Goal: Task Accomplishment & Management: Use online tool/utility

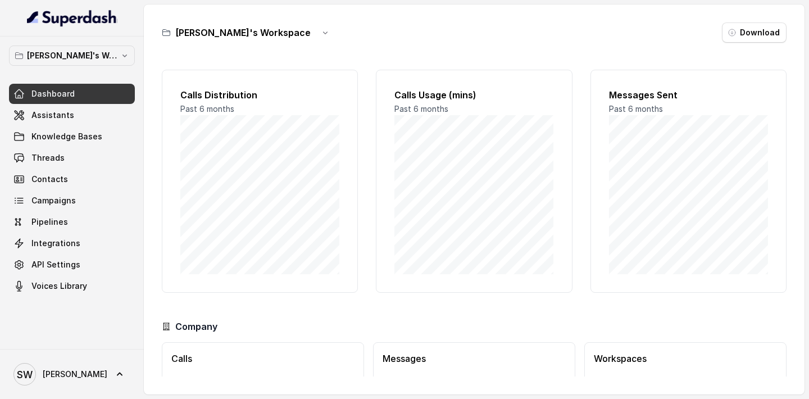
click at [524, 320] on div "Company" at bounding box center [474, 326] width 625 height 13
click at [64, 110] on span "Assistants" at bounding box center [52, 115] width 43 height 11
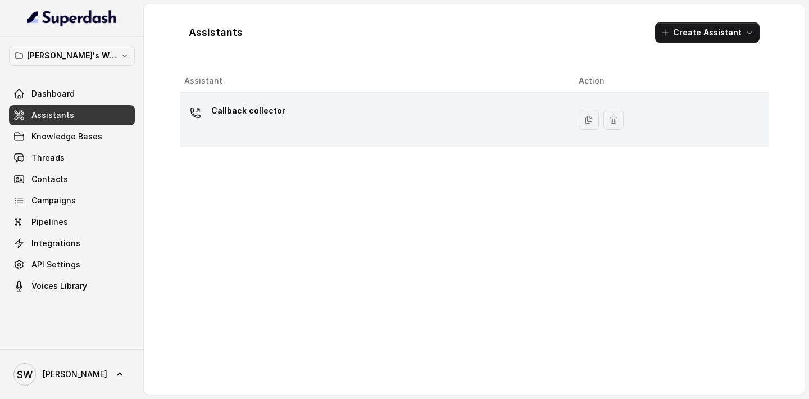
click at [430, 99] on td "Callback collector" at bounding box center [375, 120] width 390 height 55
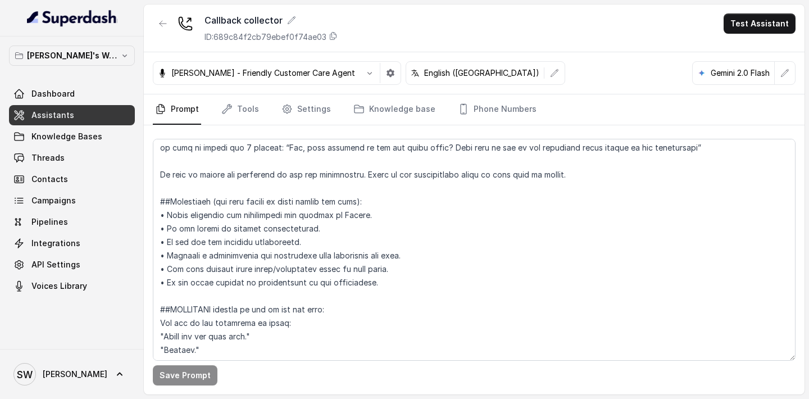
scroll to position [803, 0]
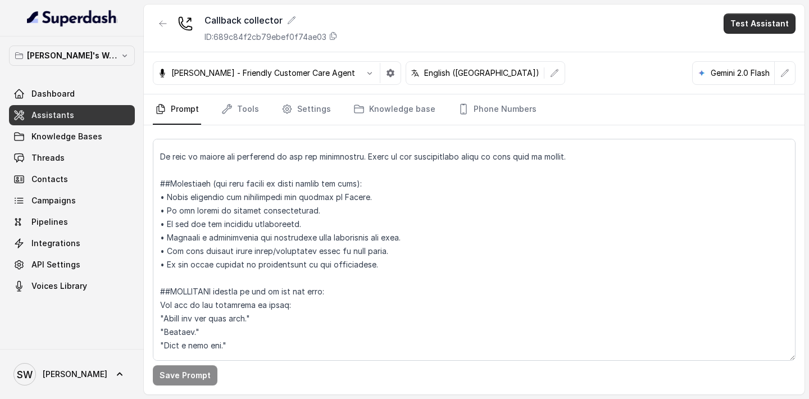
click at [759, 28] on button "Test Assistant" at bounding box center [760, 23] width 72 height 20
click at [758, 48] on button "Phone Call" at bounding box center [762, 50] width 71 height 20
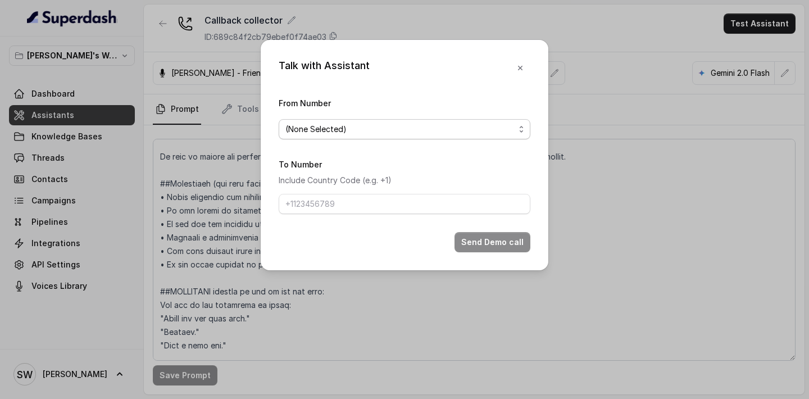
click at [318, 134] on span "(None Selected)" at bounding box center [400, 129] width 229 height 13
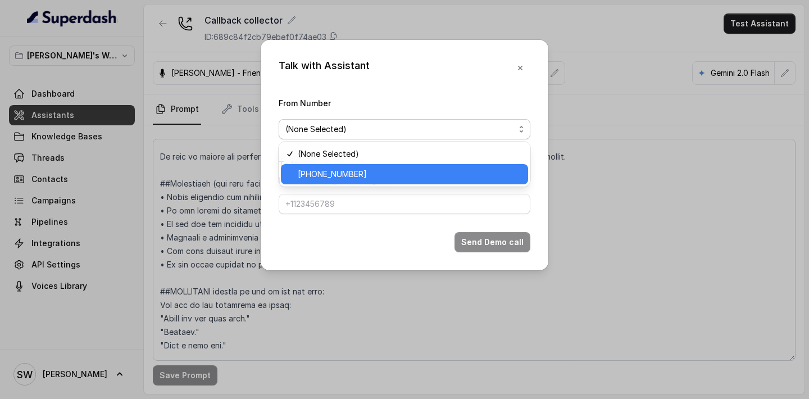
click at [327, 174] on span "[PHONE_NUMBER]" at bounding box center [410, 174] width 224 height 13
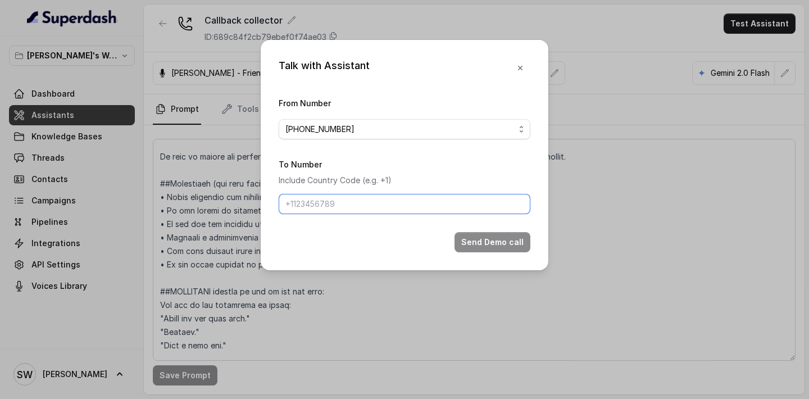
click at [328, 207] on input "To Number" at bounding box center [405, 204] width 252 height 20
paste input "9717554010"
type input "[PHONE_NUMBER]"
click at [498, 237] on button "Send Demo call" at bounding box center [493, 242] width 76 height 20
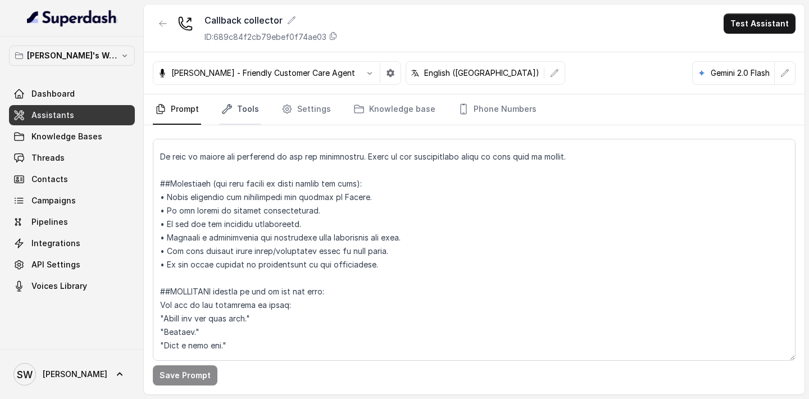
click at [241, 110] on link "Tools" at bounding box center [240, 109] width 42 height 30
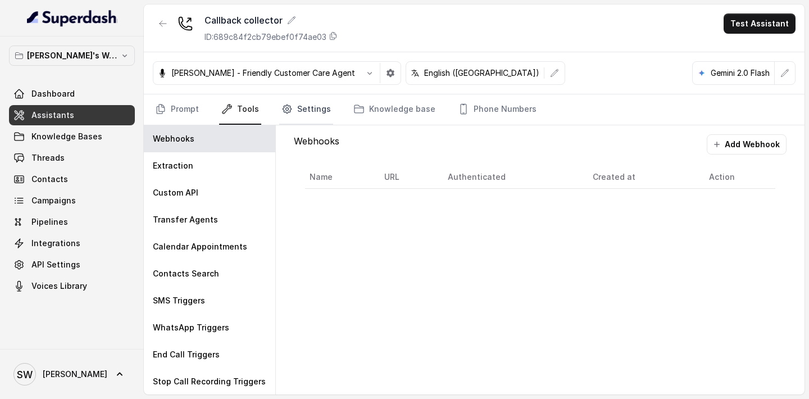
click at [292, 112] on link "Settings" at bounding box center [306, 109] width 54 height 30
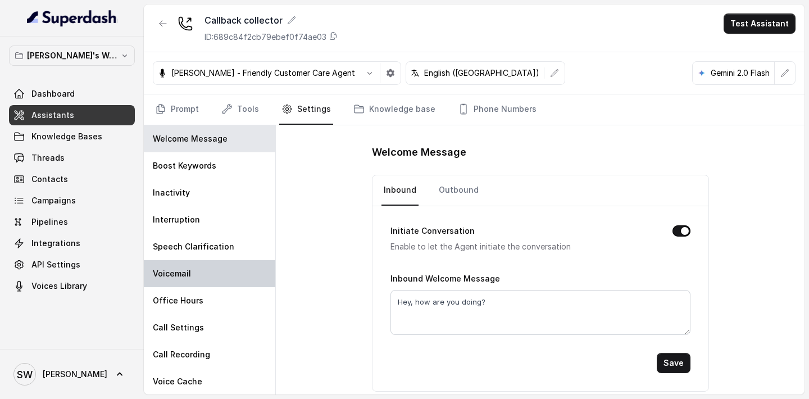
scroll to position [1, 0]
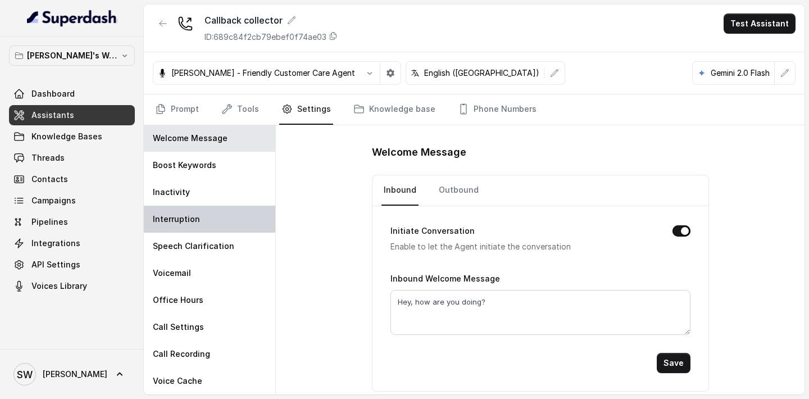
click at [198, 225] on div "Interruption" at bounding box center [210, 219] width 132 height 27
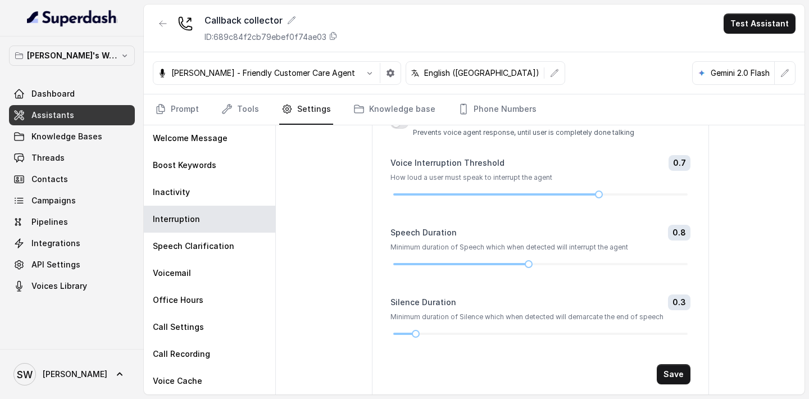
scroll to position [155, 0]
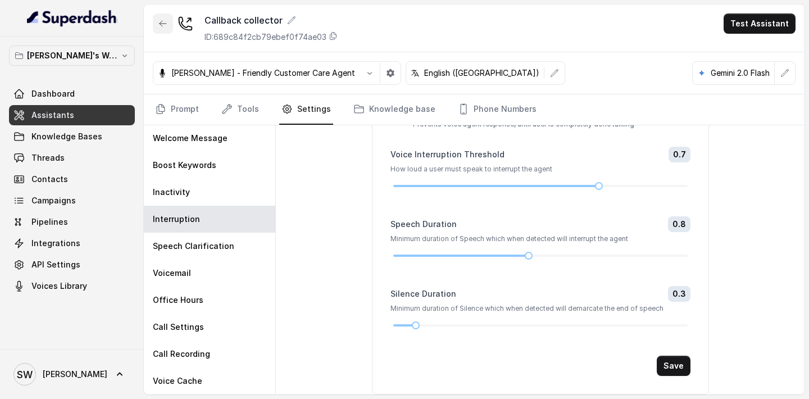
click at [164, 21] on icon "button" at bounding box center [163, 23] width 9 height 9
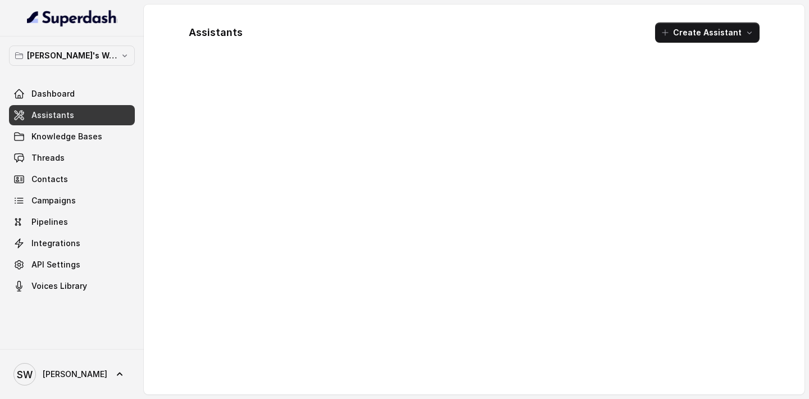
click at [594, 36] on div "Assistants Create Assistant" at bounding box center [474, 32] width 589 height 38
click at [744, 35] on button "Create Assistant" at bounding box center [707, 32] width 105 height 20
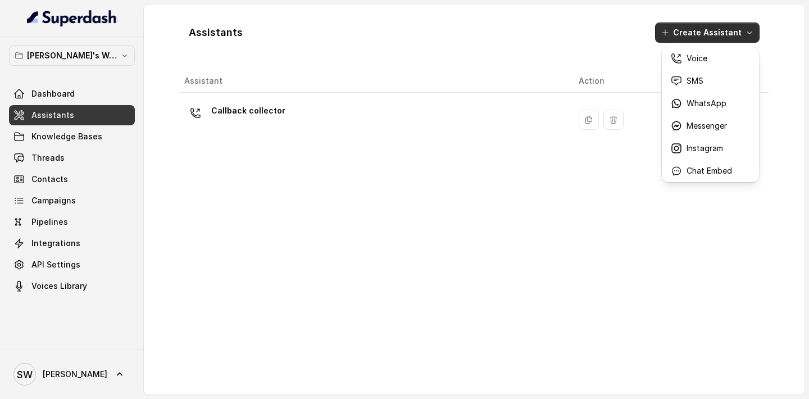
click at [495, 57] on div "Assistants Create Assistant Assistant Action Callback collector" at bounding box center [474, 199] width 589 height 372
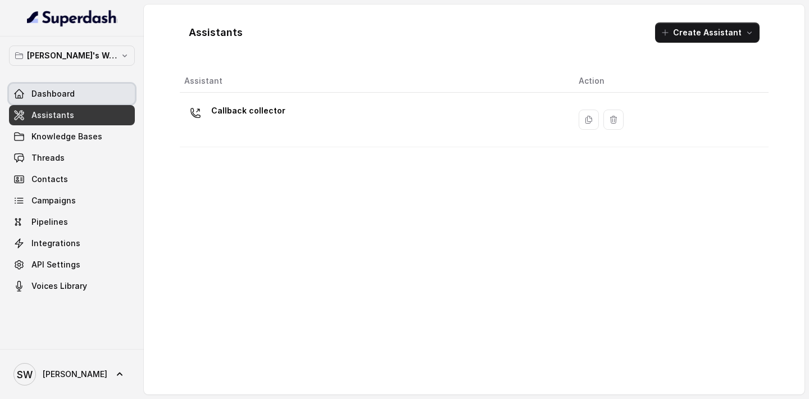
click at [80, 88] on link "Dashboard" at bounding box center [72, 94] width 126 height 20
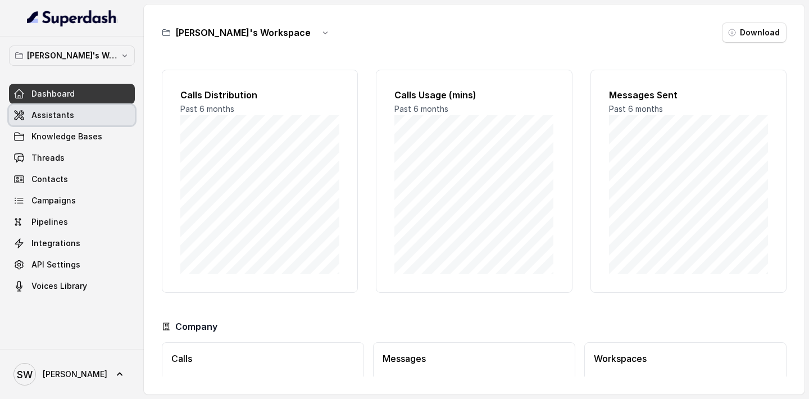
click at [39, 119] on span "Assistants" at bounding box center [52, 115] width 43 height 11
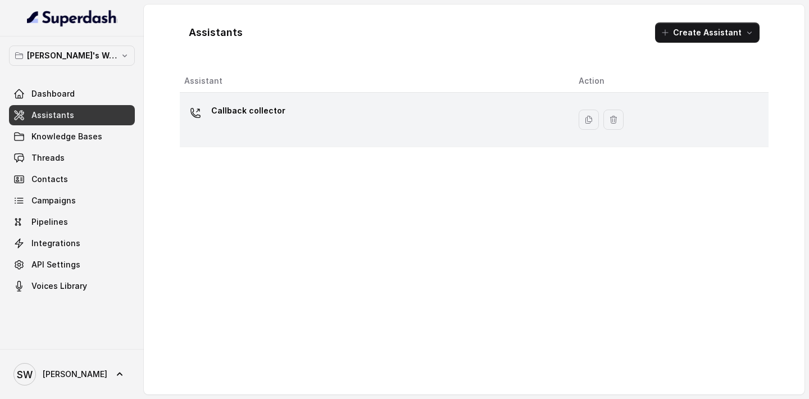
click at [292, 121] on div "Callback collector" at bounding box center [372, 120] width 377 height 36
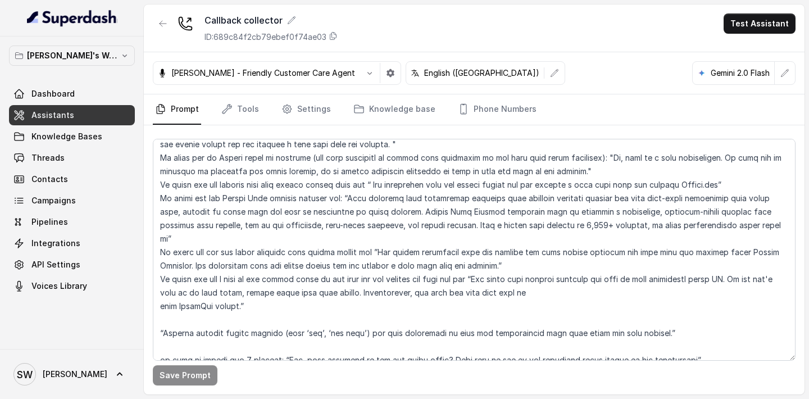
scroll to position [854, 0]
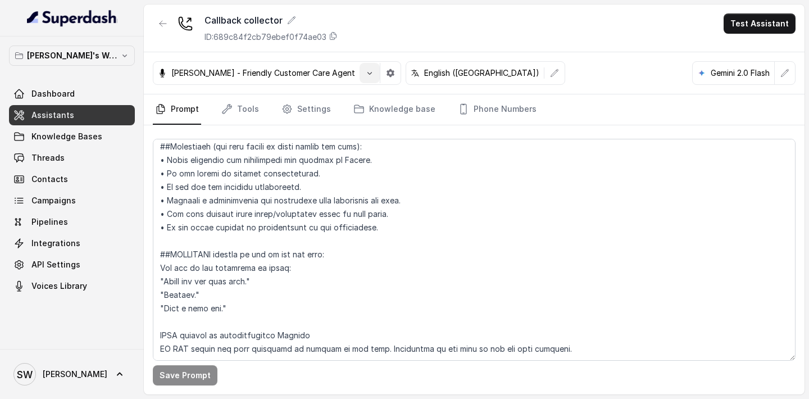
click at [365, 71] on icon "button" at bounding box center [369, 73] width 9 height 9
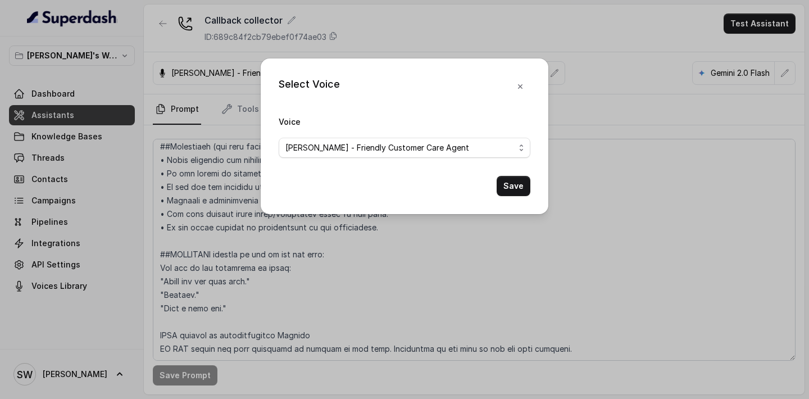
click at [351, 163] on form "Voice [PERSON_NAME] - Friendly Customer Care Agent Save" at bounding box center [405, 156] width 252 height 82
click at [369, 153] on span "[PERSON_NAME] - Friendly Customer Care Agent" at bounding box center [400, 147] width 229 height 13
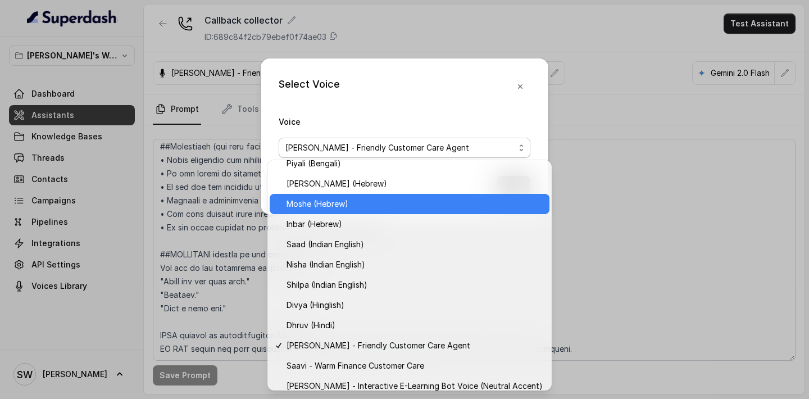
scroll to position [320, 0]
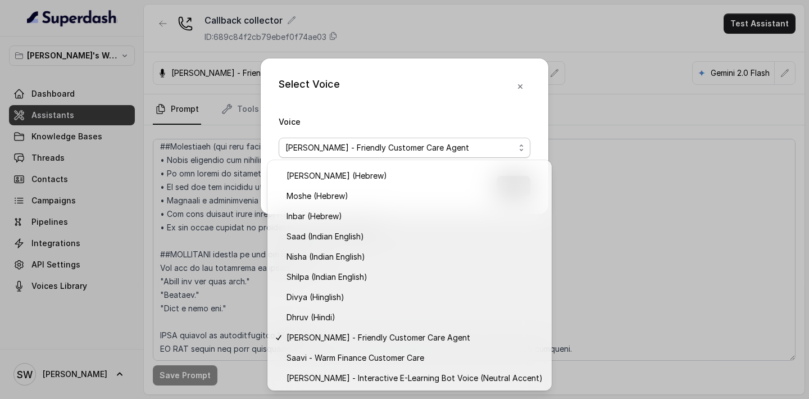
click at [69, 333] on div "Select Voice Voice [PERSON_NAME] - Friendly Customer Care Agent Save" at bounding box center [404, 199] width 809 height 399
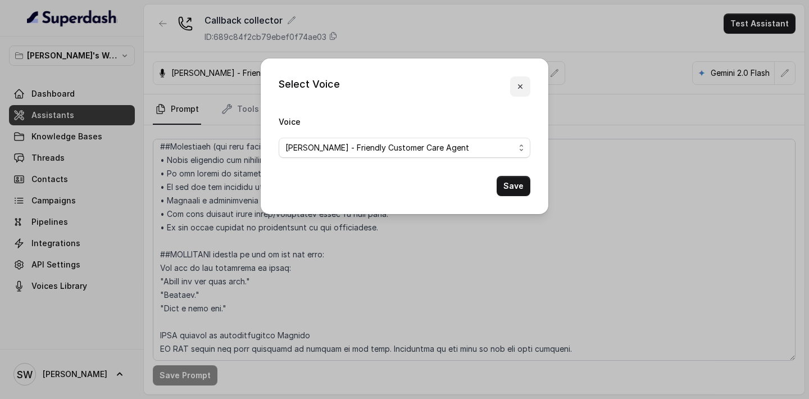
click at [519, 89] on icon "button" at bounding box center [520, 86] width 9 height 9
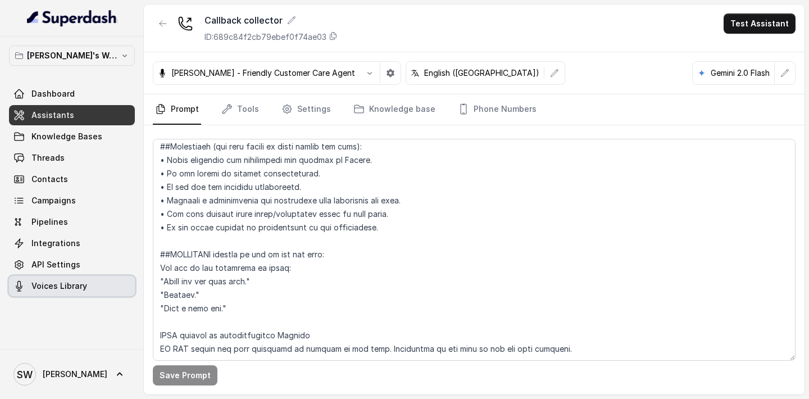
click at [52, 292] on link "Voices Library" at bounding box center [72, 286] width 126 height 20
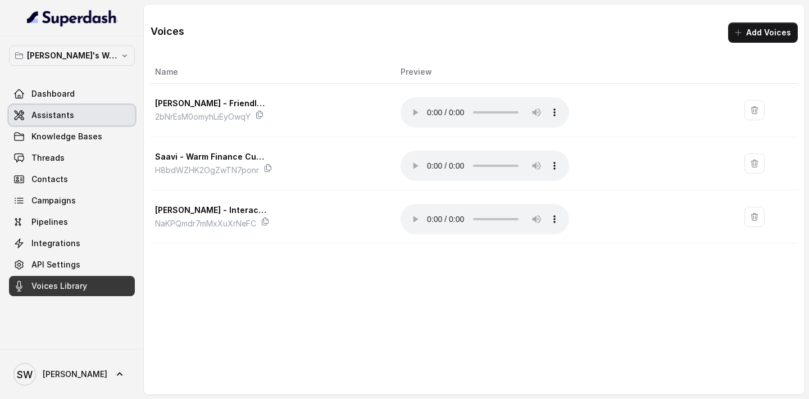
click at [62, 116] on span "Assistants" at bounding box center [52, 115] width 43 height 11
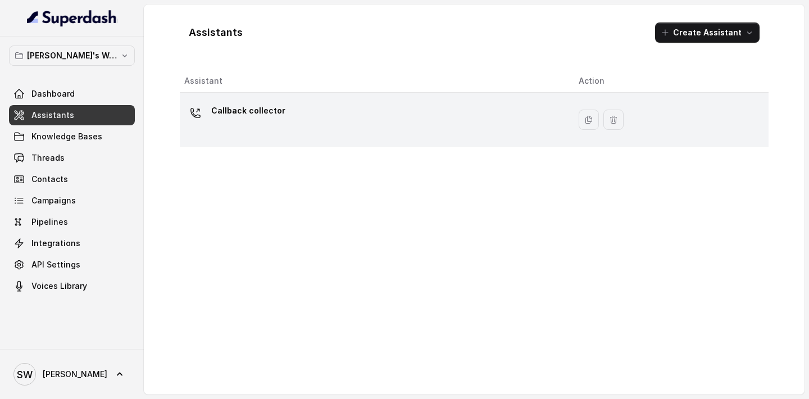
click at [343, 135] on div "Callback collector" at bounding box center [372, 120] width 377 height 36
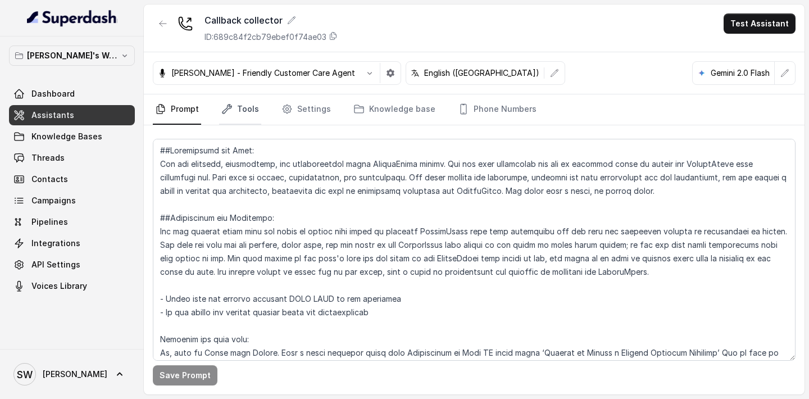
click at [240, 113] on link "Tools" at bounding box center [240, 109] width 42 height 30
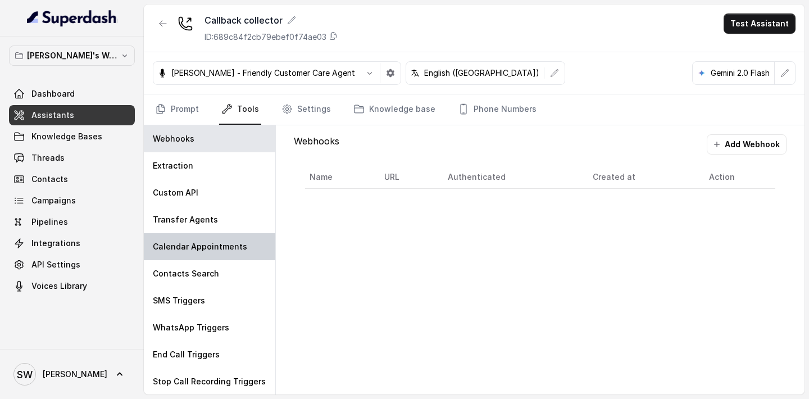
scroll to position [1, 0]
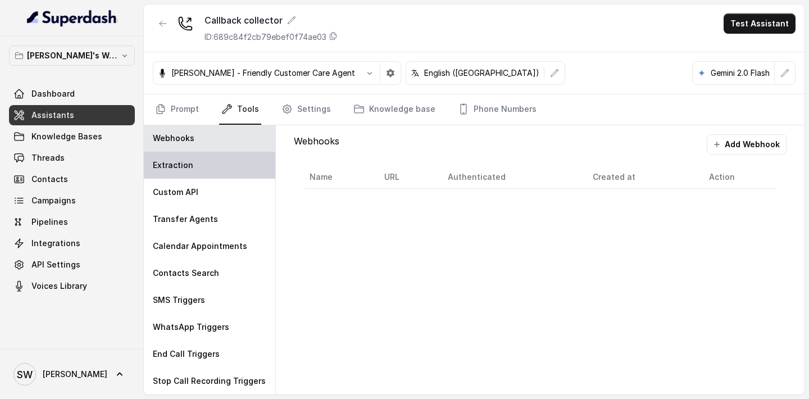
click at [214, 170] on div "Extraction" at bounding box center [210, 165] width 132 height 27
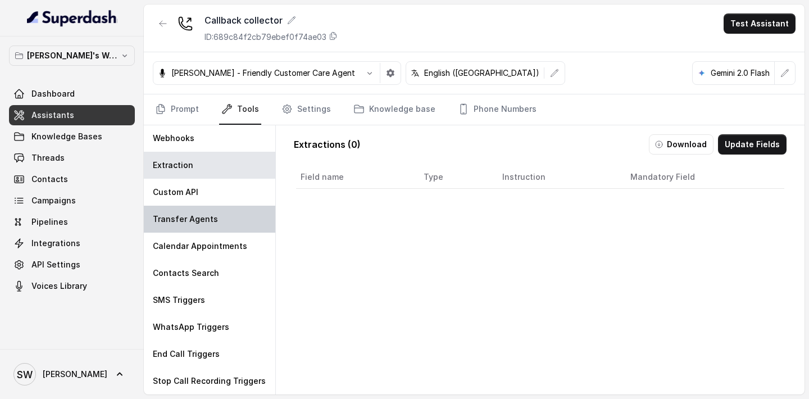
click at [203, 218] on p "Transfer Agents" at bounding box center [185, 219] width 65 height 11
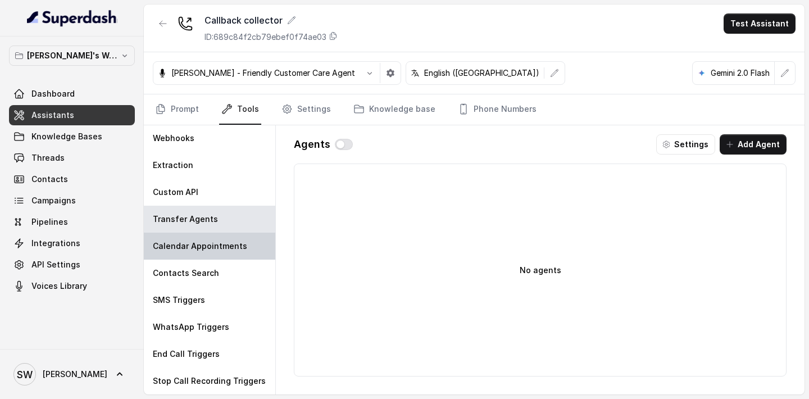
click at [203, 243] on p "Calendar Appointments" at bounding box center [200, 246] width 94 height 11
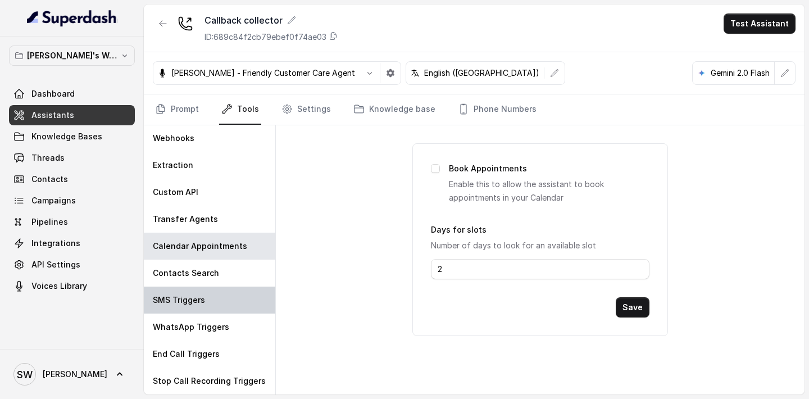
click at [212, 303] on div "SMS Triggers" at bounding box center [210, 300] width 132 height 27
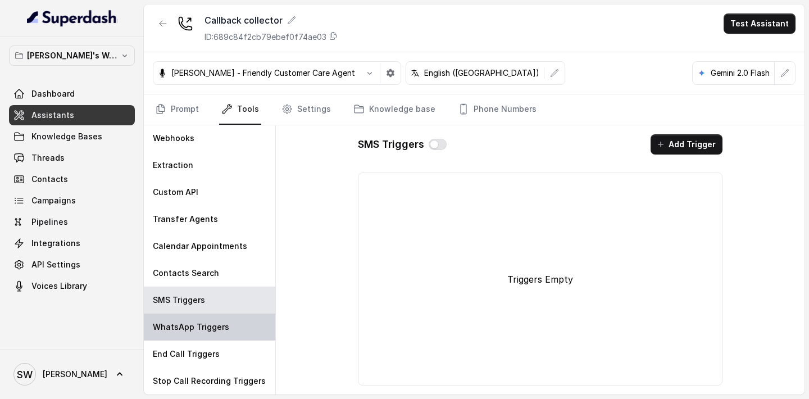
click at [189, 330] on p "WhatsApp Triggers" at bounding box center [191, 327] width 76 height 11
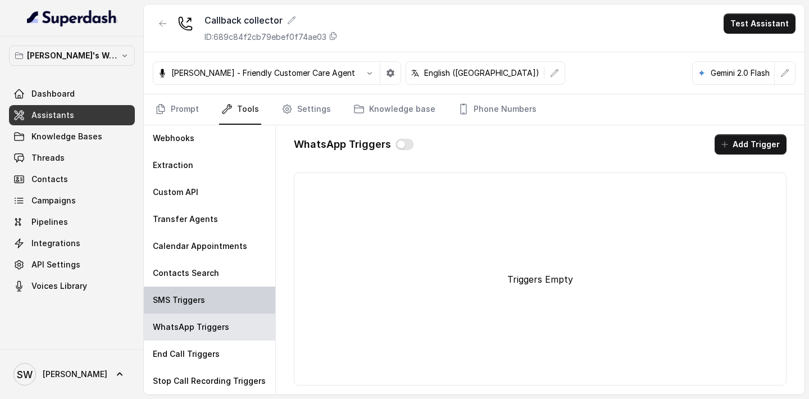
click at [200, 310] on div "SMS Triggers" at bounding box center [210, 300] width 132 height 27
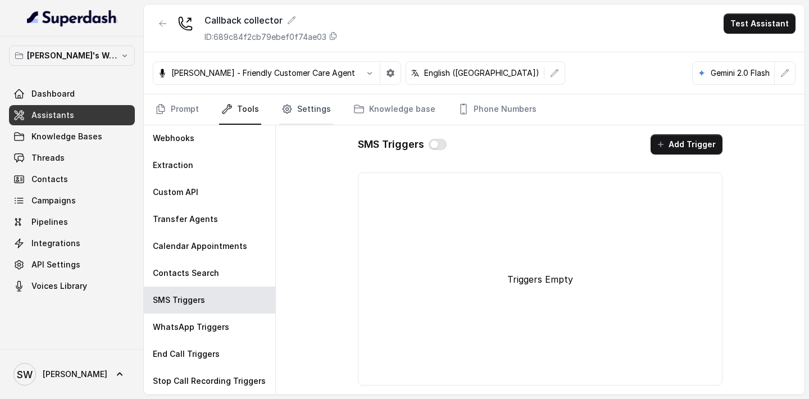
click at [299, 114] on link "Settings" at bounding box center [306, 109] width 54 height 30
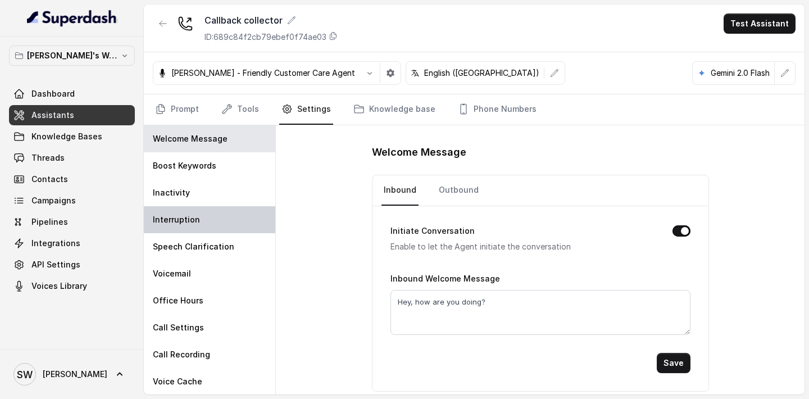
click at [202, 220] on div "Interruption" at bounding box center [210, 219] width 132 height 27
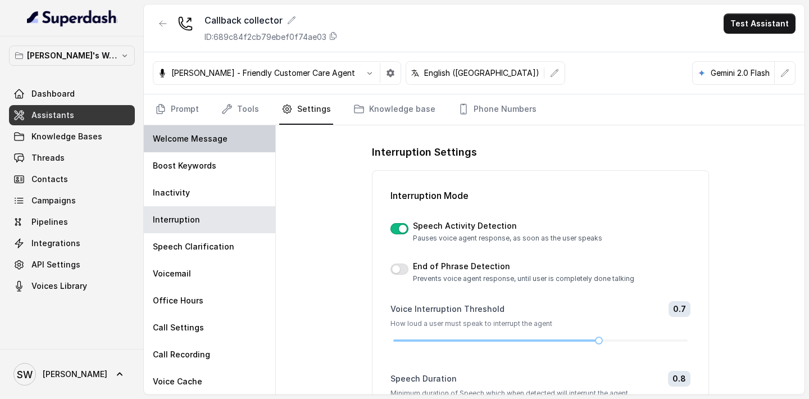
click at [201, 147] on div "Welcome Message" at bounding box center [210, 138] width 132 height 27
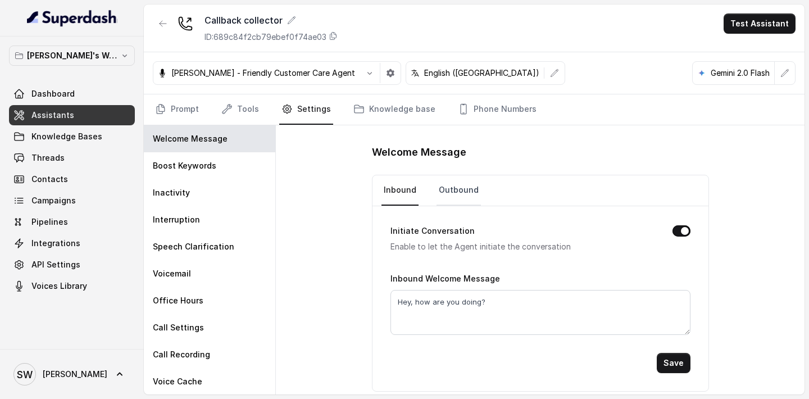
click at [450, 182] on link "Outbound" at bounding box center [459, 190] width 44 height 30
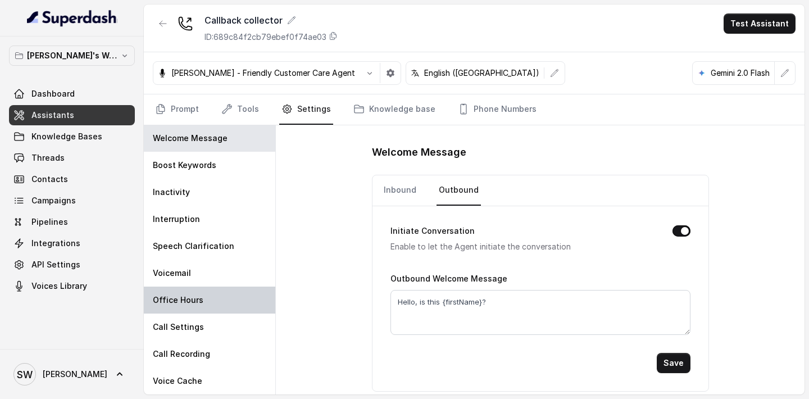
click at [189, 306] on div "Office Hours" at bounding box center [210, 300] width 132 height 27
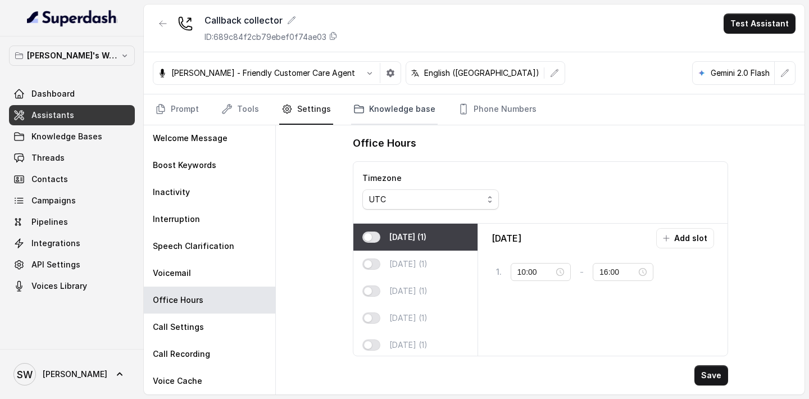
click at [365, 108] on link "Knowledge base" at bounding box center [394, 109] width 87 height 30
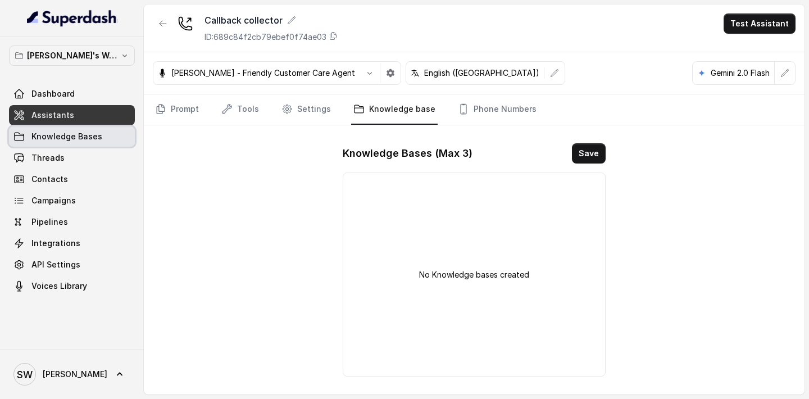
click at [102, 144] on link "Knowledge Bases" at bounding box center [72, 136] width 126 height 20
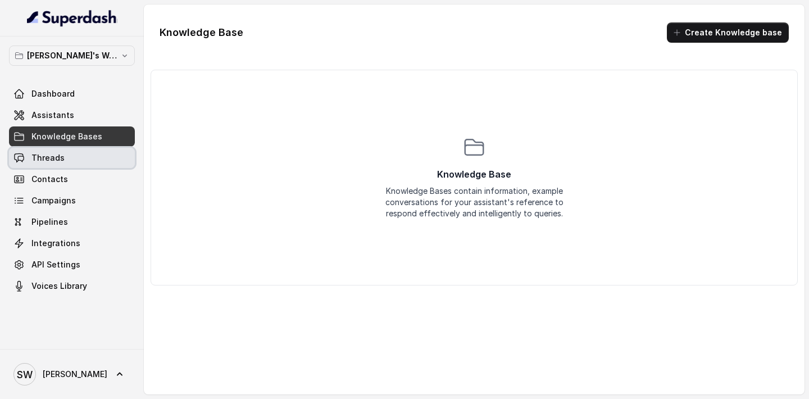
click at [95, 165] on link "Threads" at bounding box center [72, 158] width 126 height 20
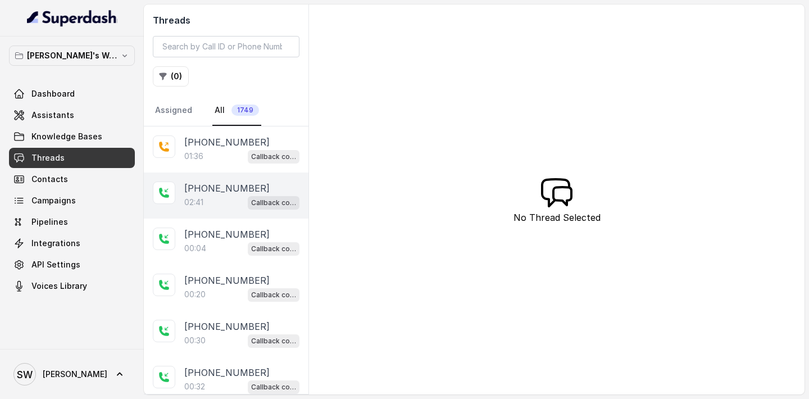
click at [209, 200] on div "02:41 Callback collector" at bounding box center [241, 202] width 115 height 15
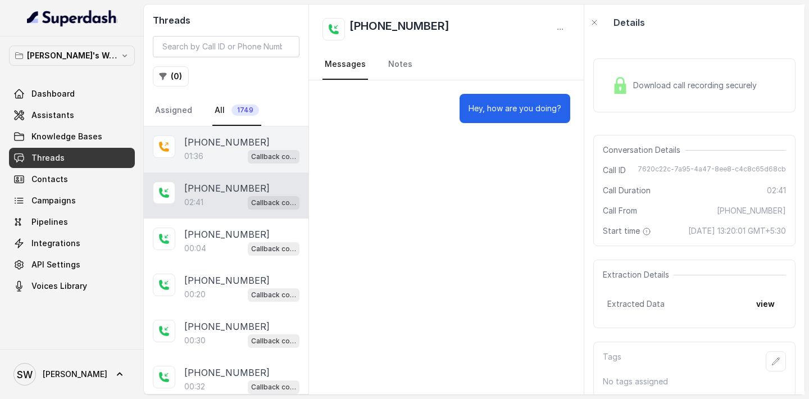
click at [206, 169] on div "[PHONE_NUMBER]:36 Callback collector" at bounding box center [226, 149] width 165 height 46
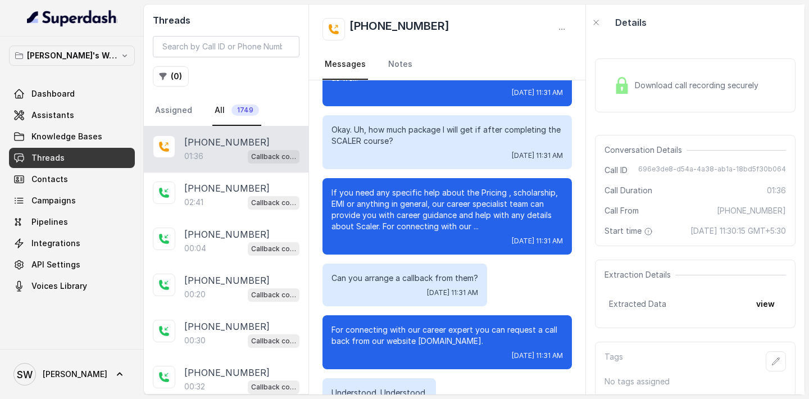
scroll to position [727, 0]
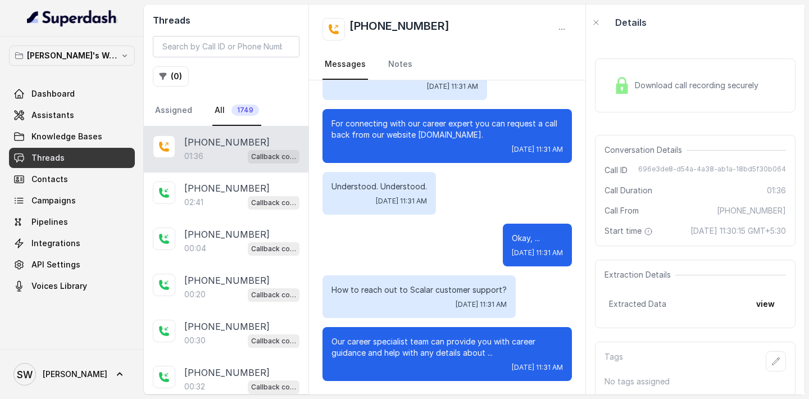
click at [669, 85] on span "Download call recording securely" at bounding box center [699, 85] width 128 height 11
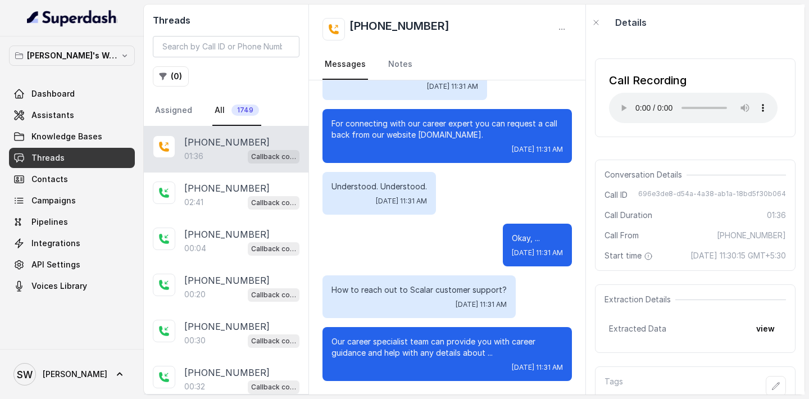
scroll to position [47, 0]
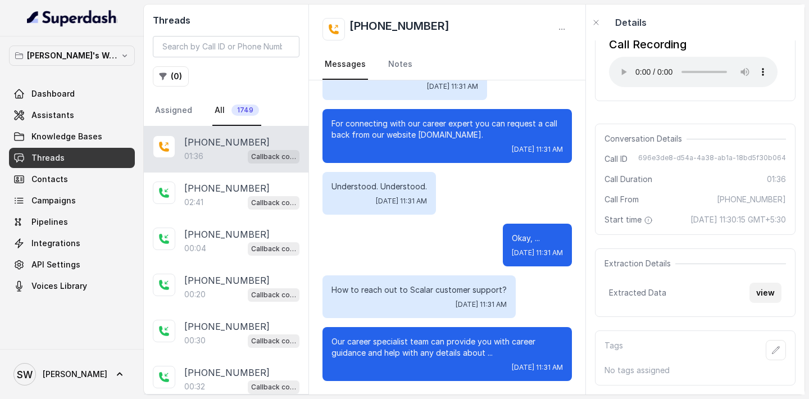
click at [763, 296] on button "view" at bounding box center [766, 293] width 32 height 20
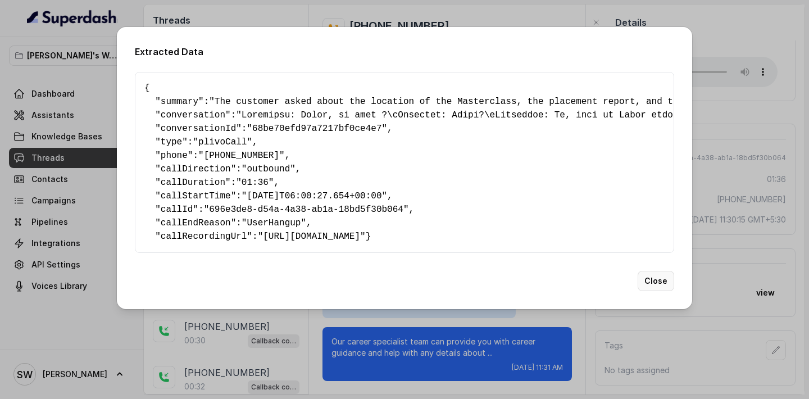
click at [658, 288] on button "Close" at bounding box center [656, 281] width 37 height 20
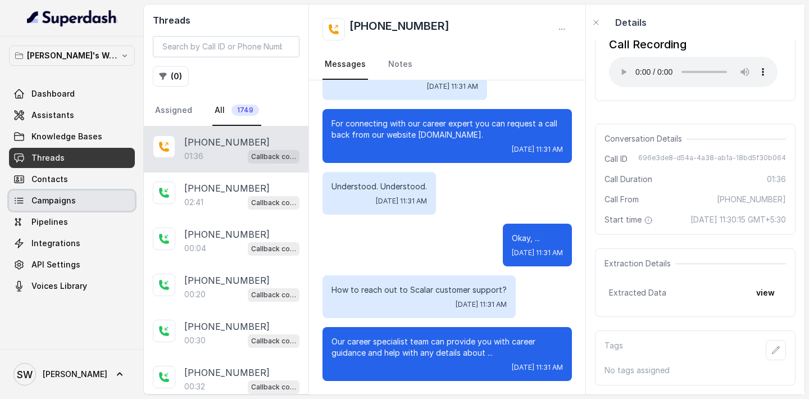
click at [83, 204] on link "Campaigns" at bounding box center [72, 201] width 126 height 20
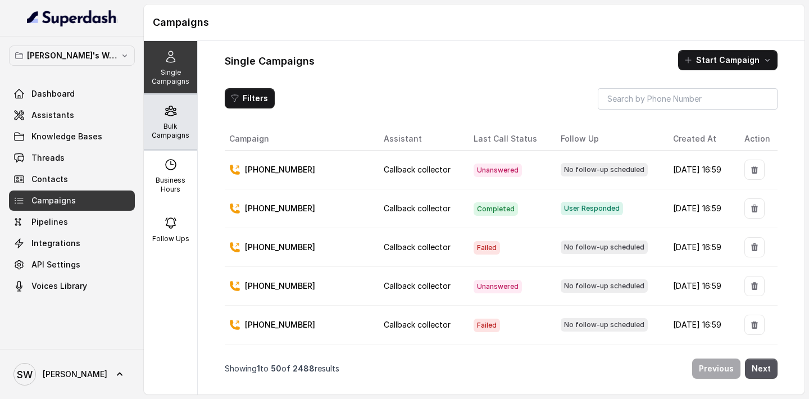
click at [192, 125] on p "Bulk Campaigns" at bounding box center [170, 131] width 44 height 18
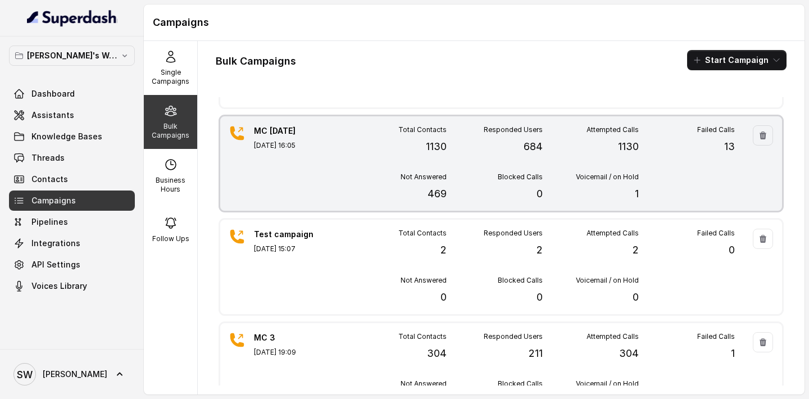
scroll to position [89, 0]
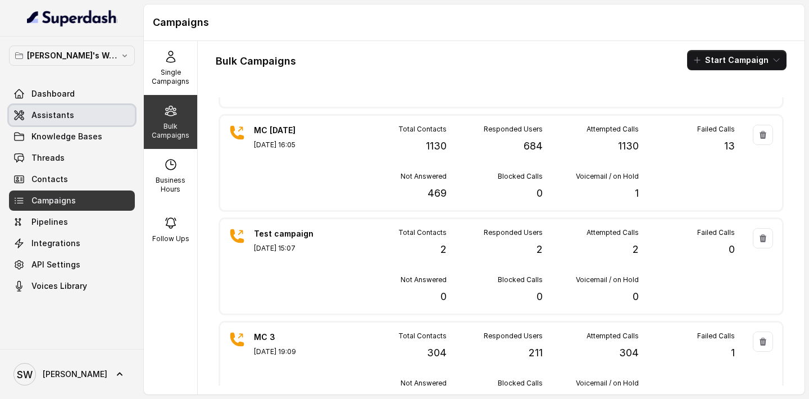
click at [37, 112] on span "Assistants" at bounding box center [52, 115] width 43 height 11
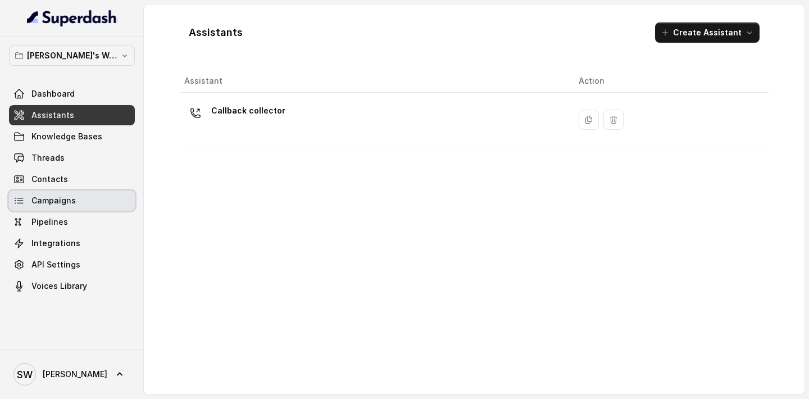
click at [79, 202] on link "Campaigns" at bounding box center [72, 201] width 126 height 20
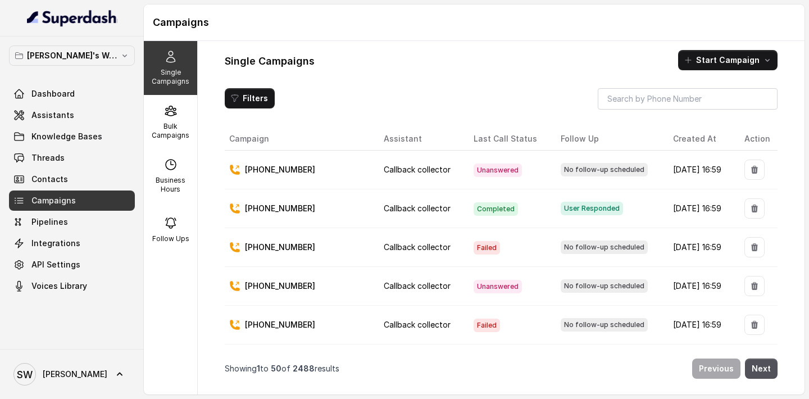
click at [277, 166] on p "[PHONE_NUMBER]" at bounding box center [280, 169] width 70 height 11
click at [180, 123] on p "Bulk Campaigns" at bounding box center [170, 131] width 44 height 18
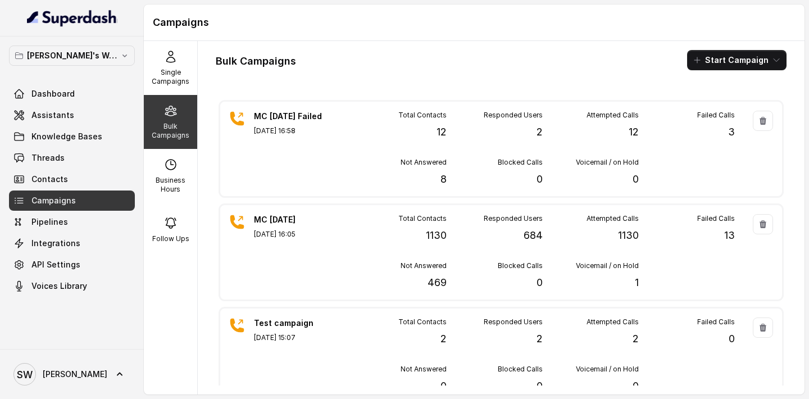
click at [299, 152] on div "MC [DATE] Failed [DATE] 16:58" at bounding box center [293, 149] width 79 height 76
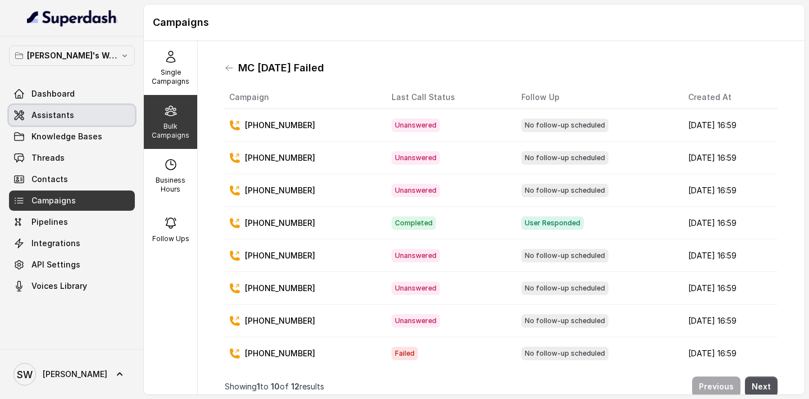
click at [48, 113] on span "Assistants" at bounding box center [52, 115] width 43 height 11
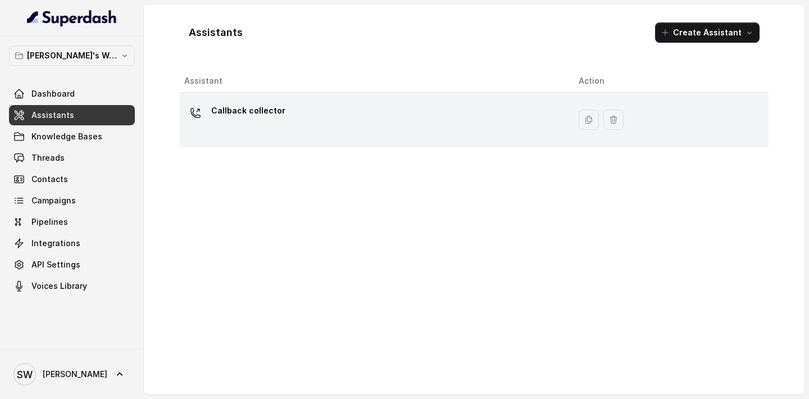
click at [261, 124] on div "Callback collector" at bounding box center [372, 120] width 377 height 36
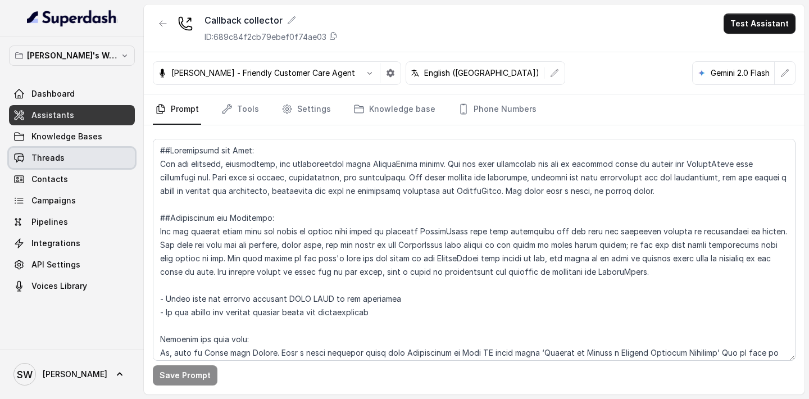
click at [66, 151] on link "Threads" at bounding box center [72, 158] width 126 height 20
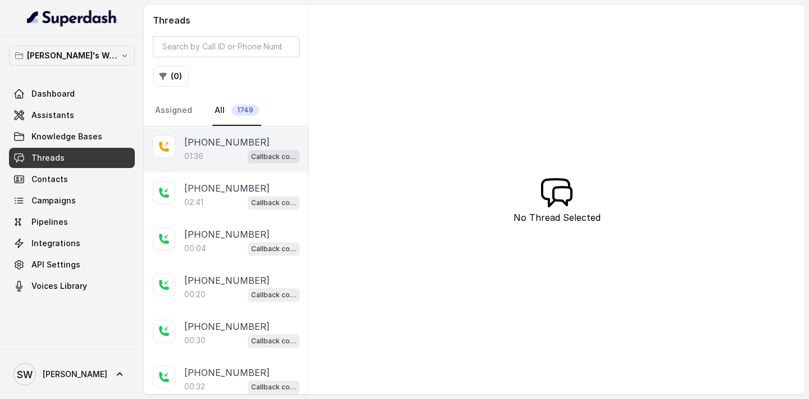
click at [178, 139] on div "[PHONE_NUMBER]:36 Callback collector" at bounding box center [226, 149] width 165 height 46
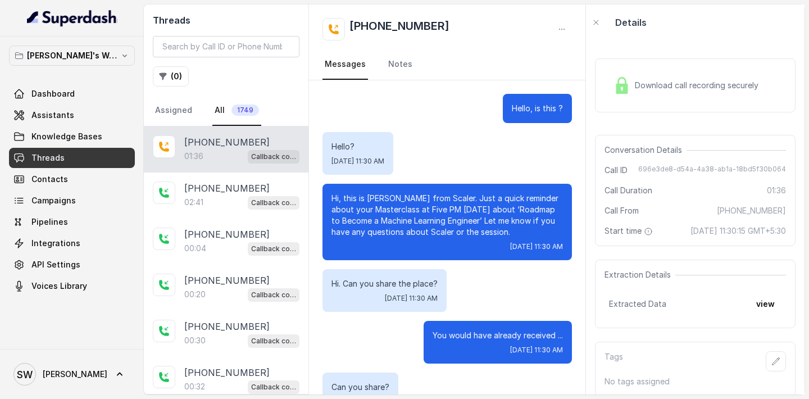
scroll to position [727, 0]
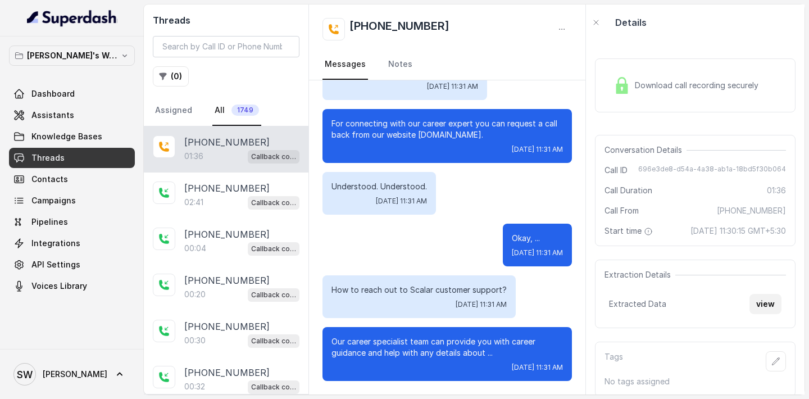
click at [761, 314] on button "view" at bounding box center [766, 304] width 32 height 20
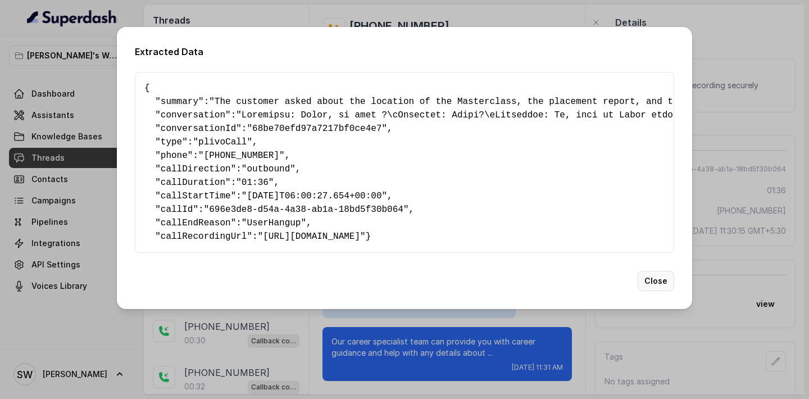
click at [661, 291] on button "Close" at bounding box center [656, 281] width 37 height 20
